Goal: Check status: Check status

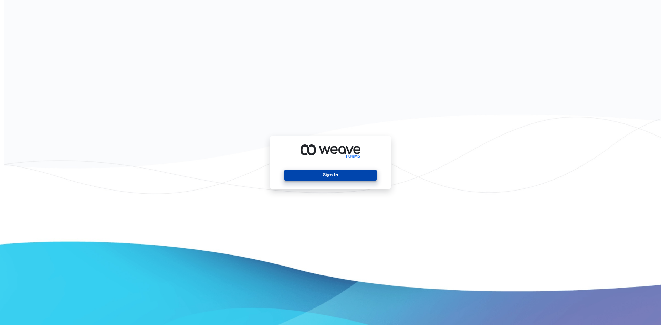
click at [333, 179] on button "Sign In" at bounding box center [330, 175] width 92 height 11
